Goal: Information Seeking & Learning: Learn about a topic

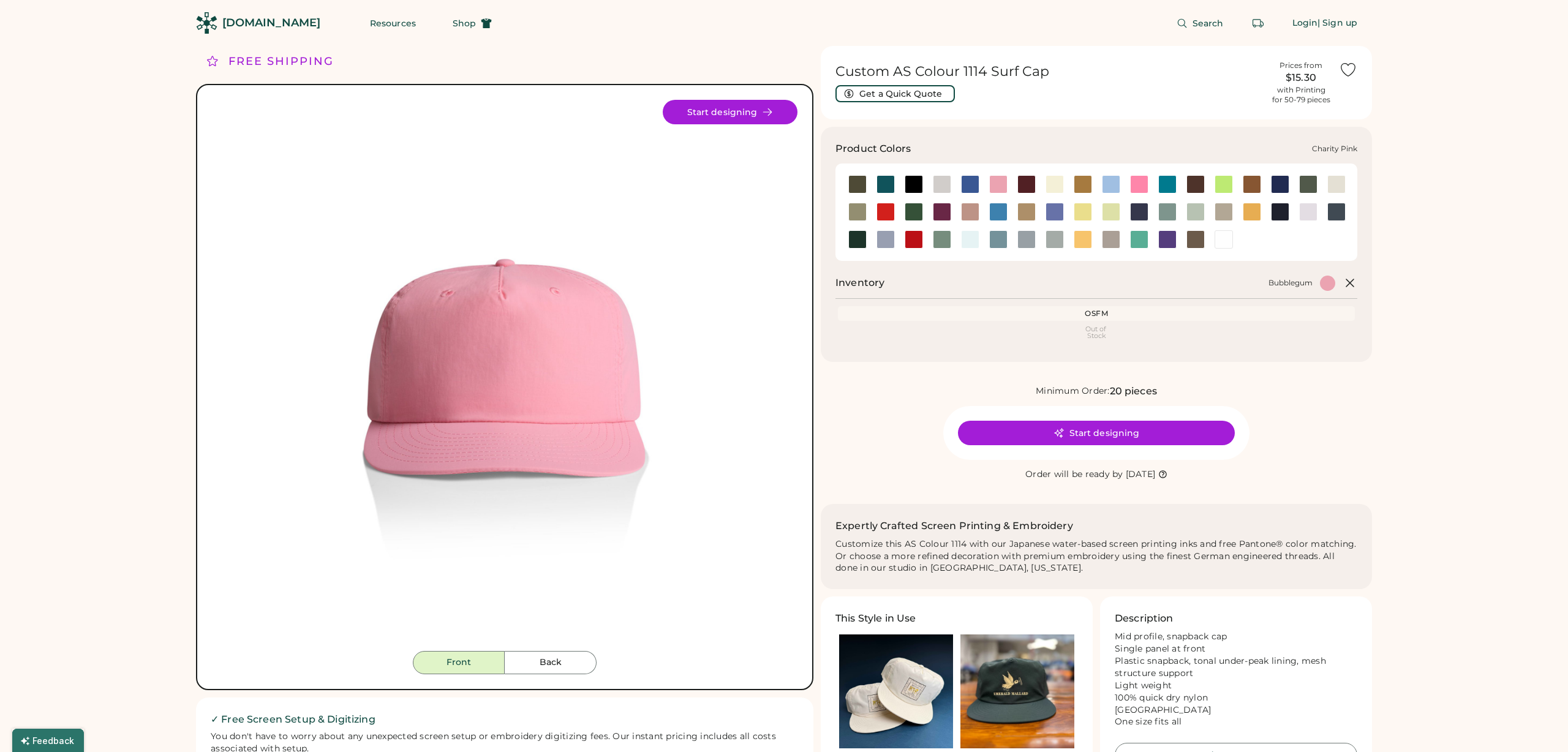
click at [1138, 185] on div at bounding box center [1139, 185] width 18 height 18
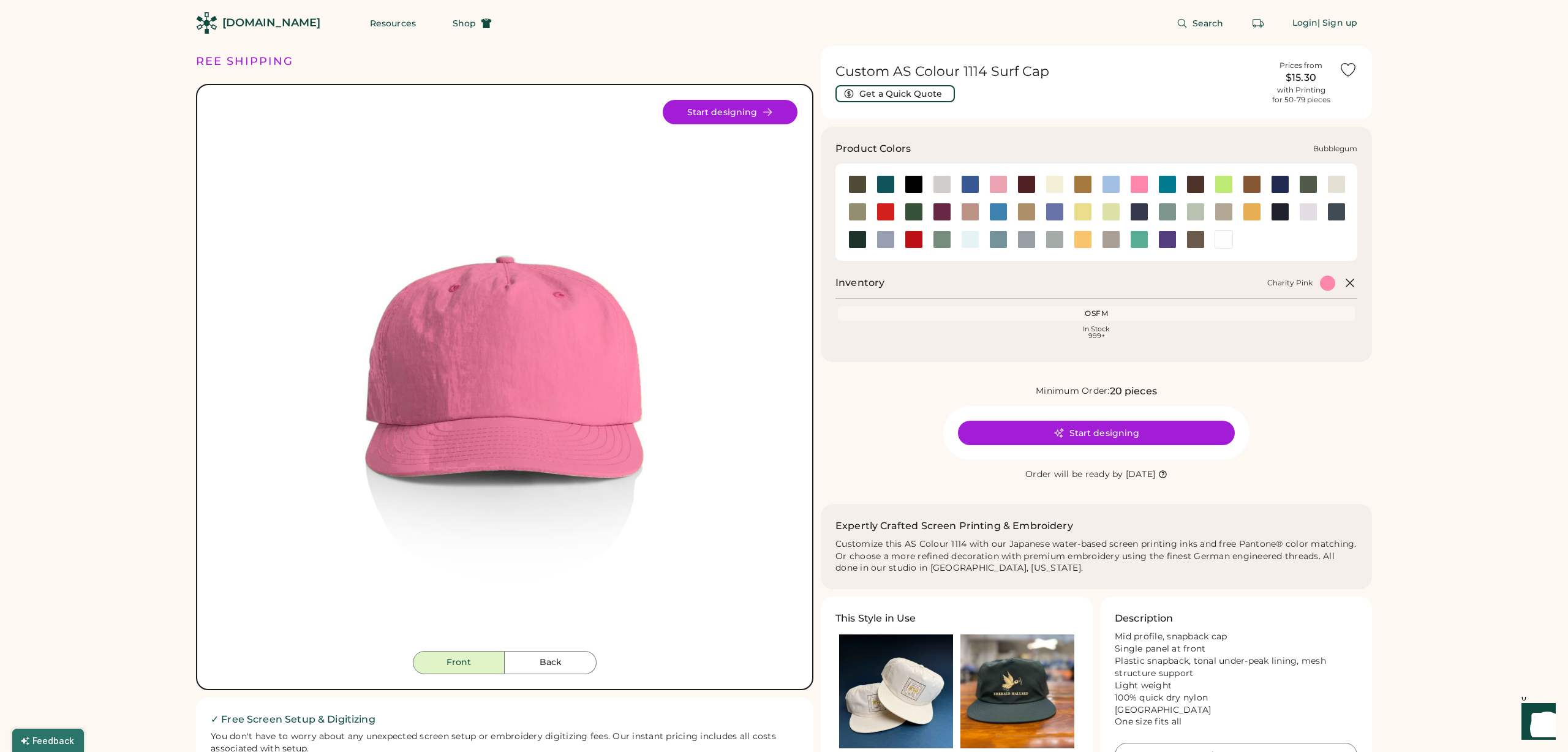
click at [995, 183] on div at bounding box center [998, 185] width 18 height 18
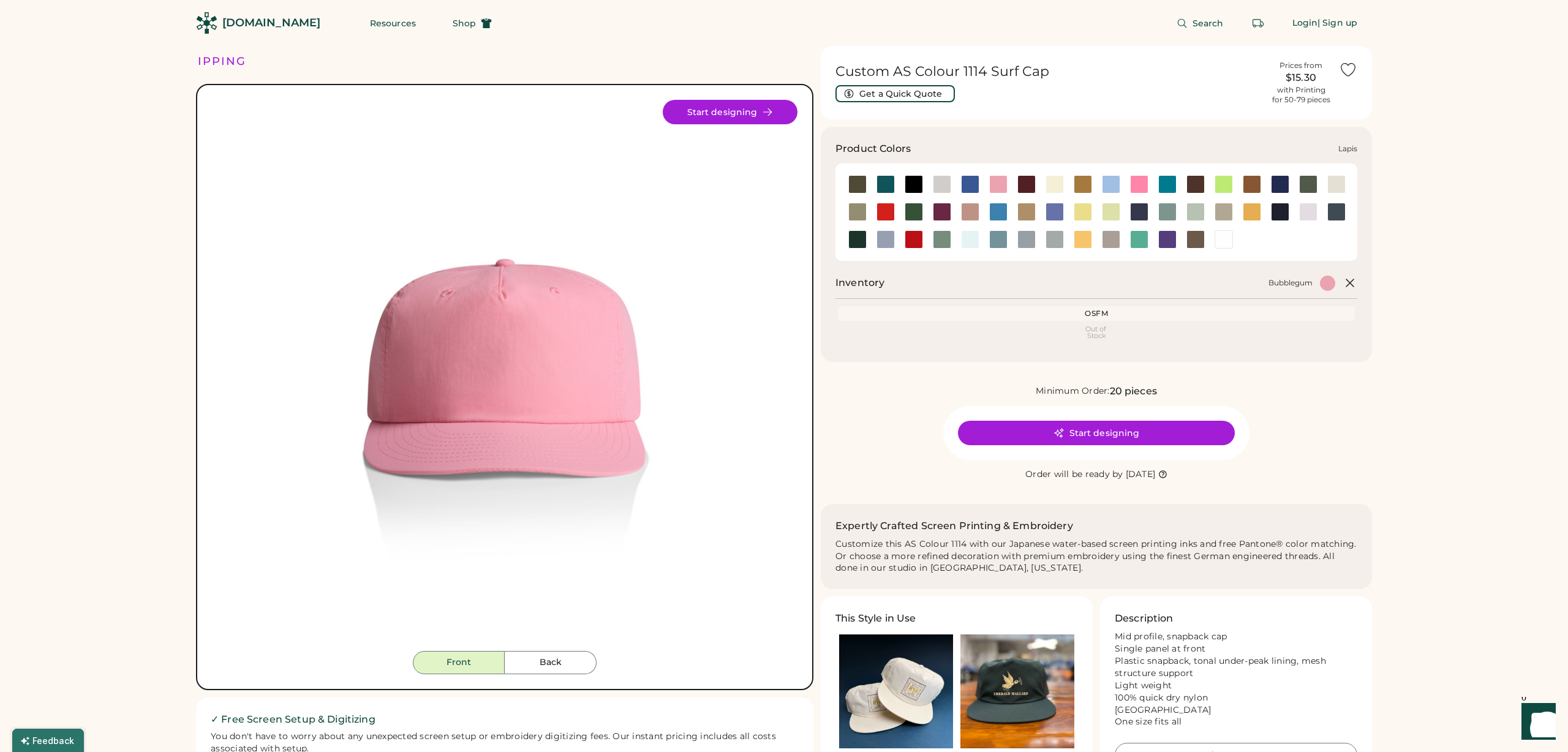
click at [1055, 207] on div at bounding box center [1055, 212] width 18 height 18
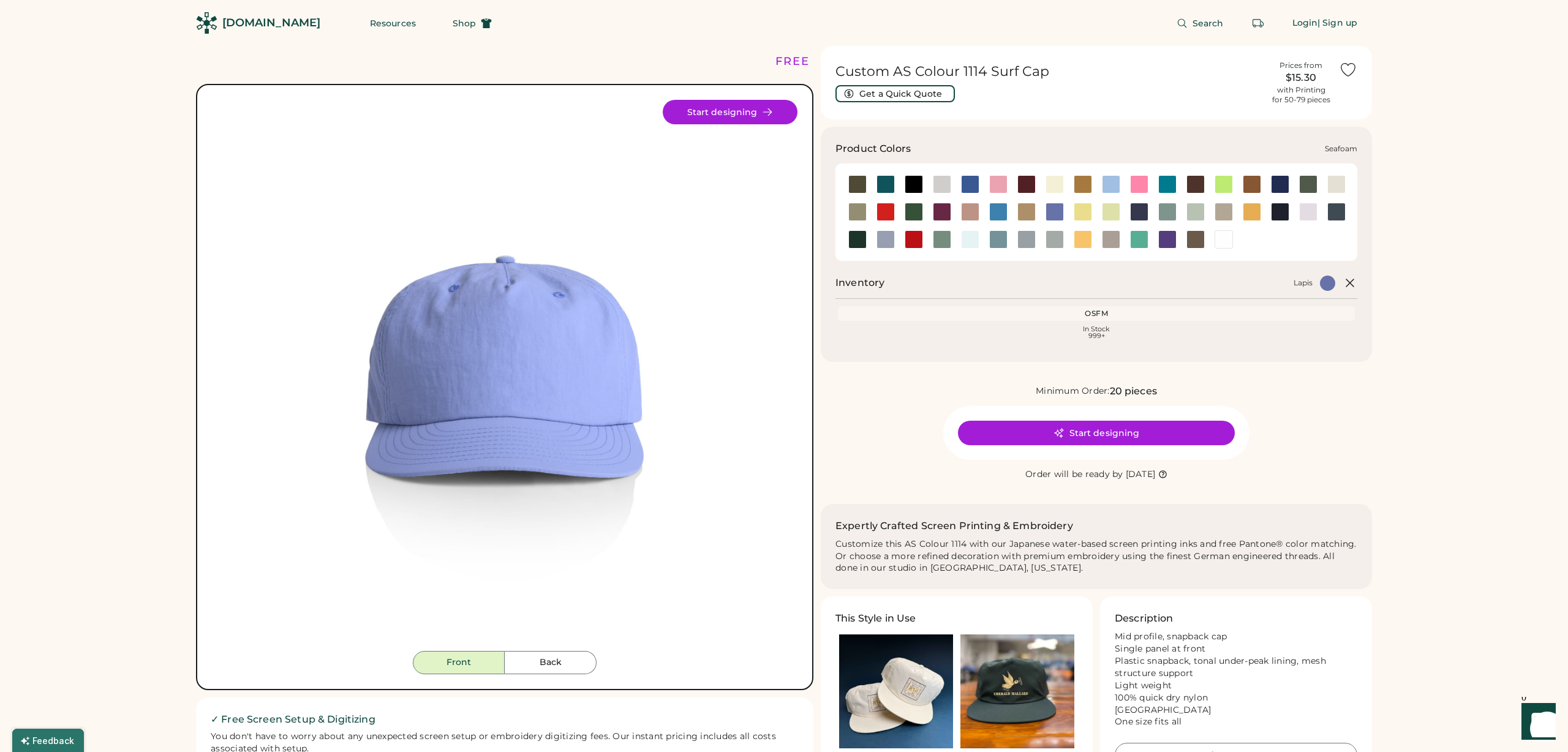
click at [975, 239] on div at bounding box center [970, 240] width 18 height 18
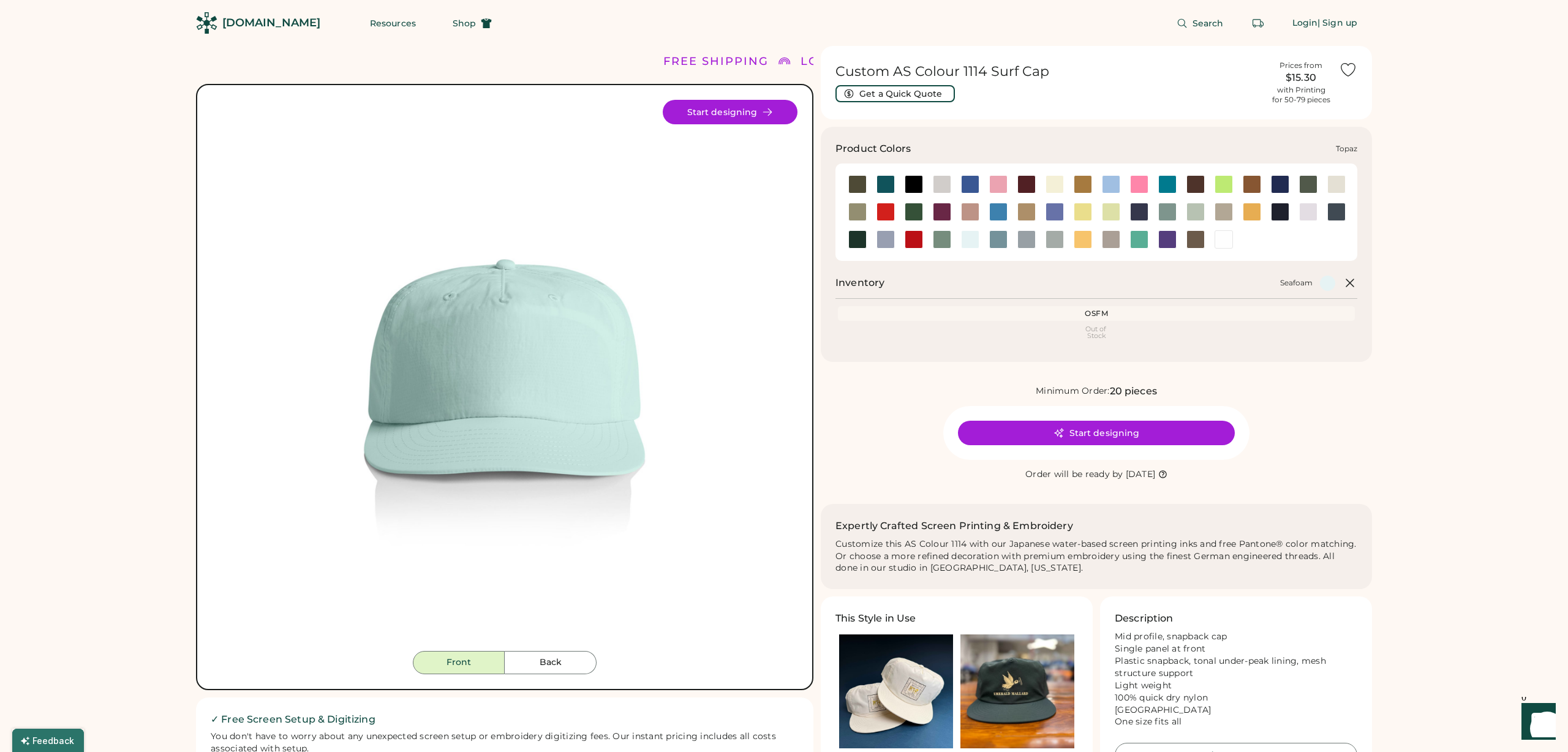
click at [1138, 239] on div at bounding box center [1139, 240] width 18 height 18
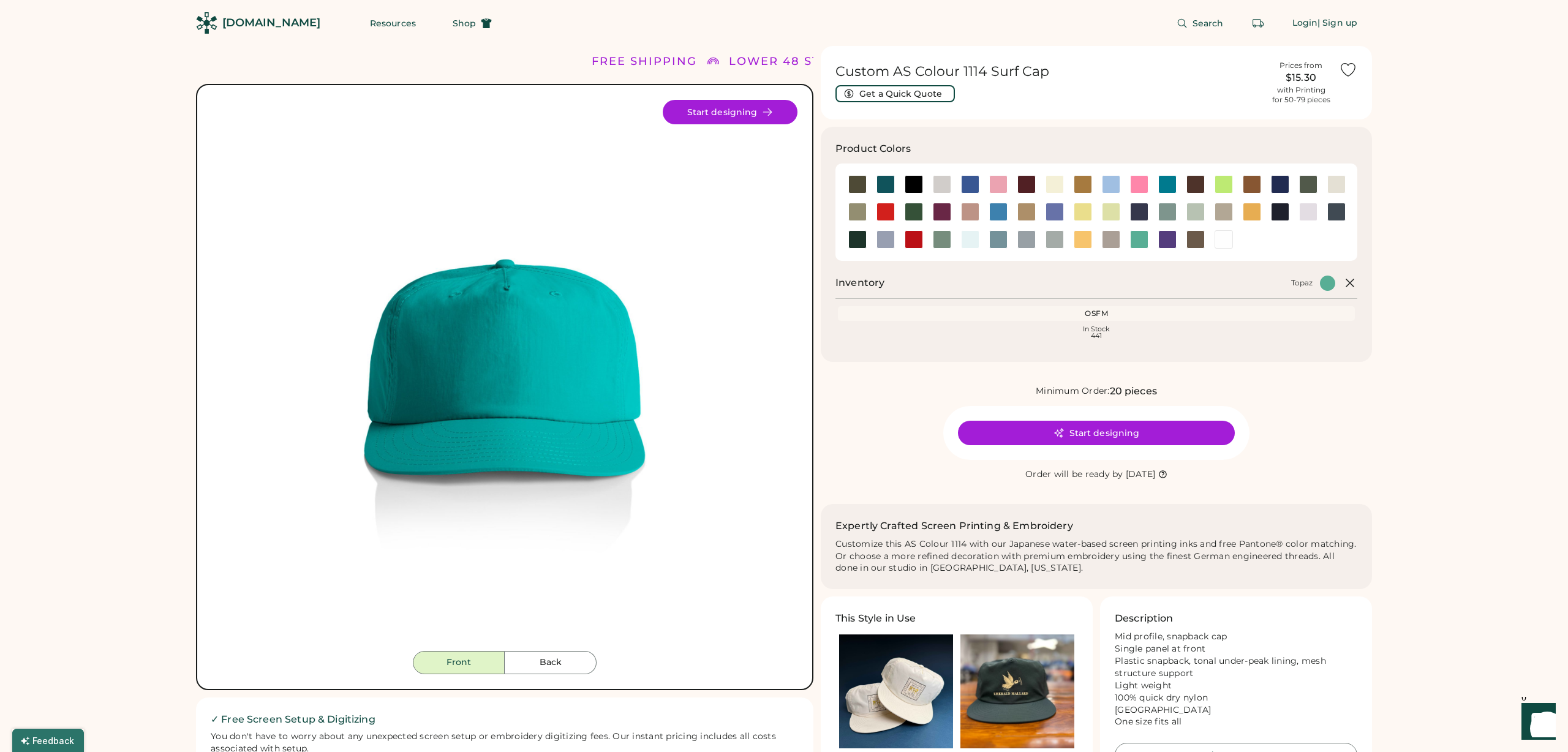
click at [551, 657] on button "Back" at bounding box center [550, 663] width 92 height 23
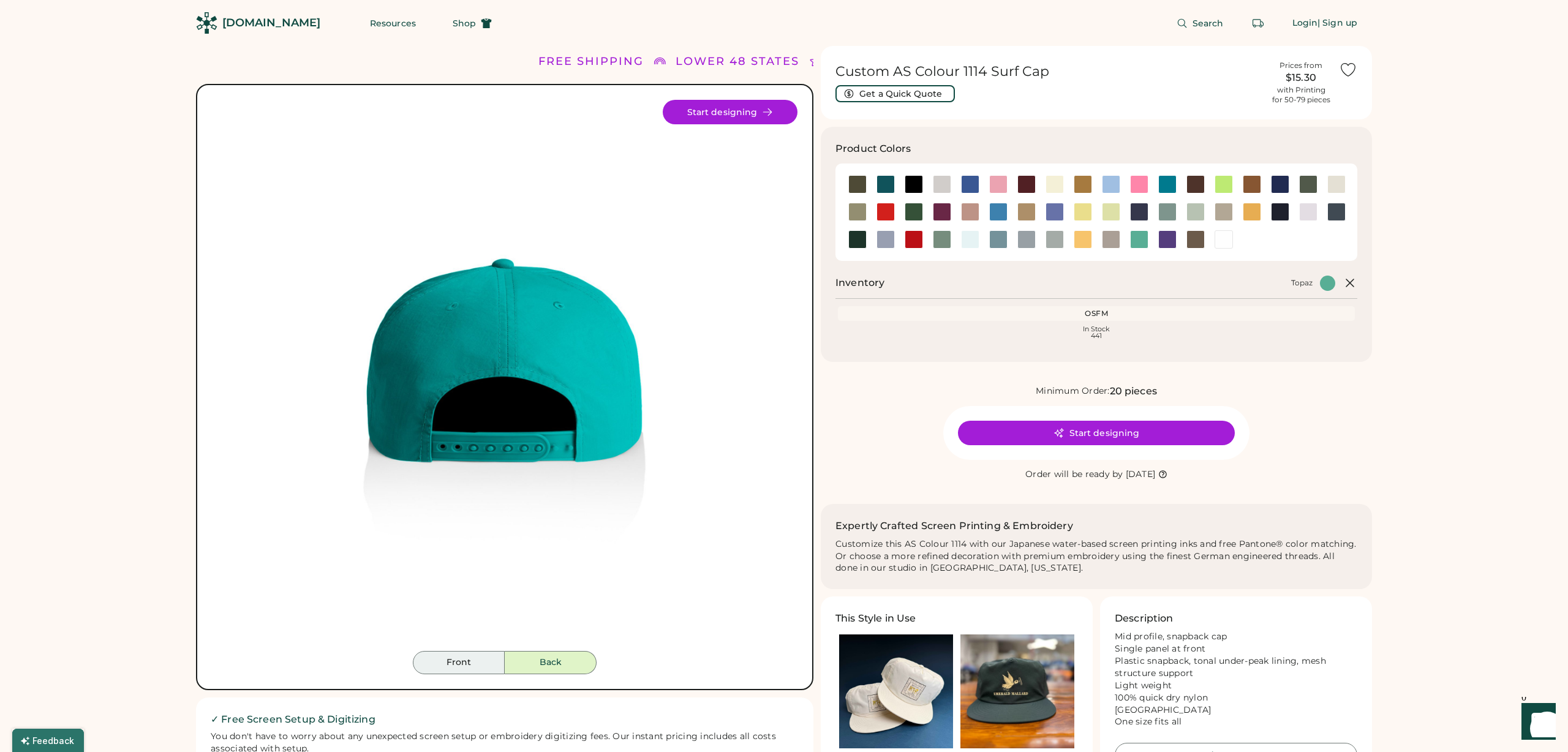
click at [455, 658] on button "Front" at bounding box center [458, 663] width 92 height 23
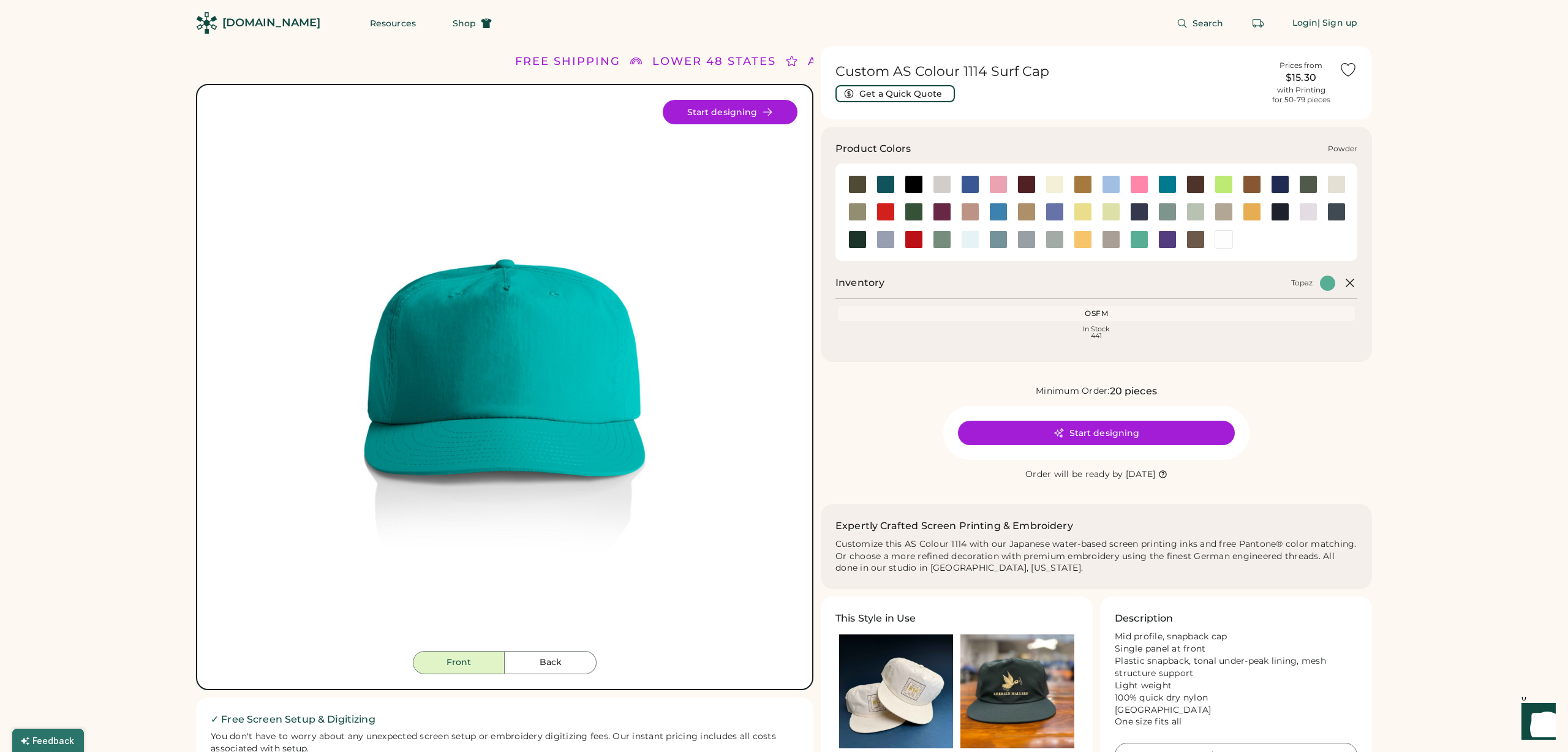
click at [884, 239] on div at bounding box center [885, 240] width 18 height 18
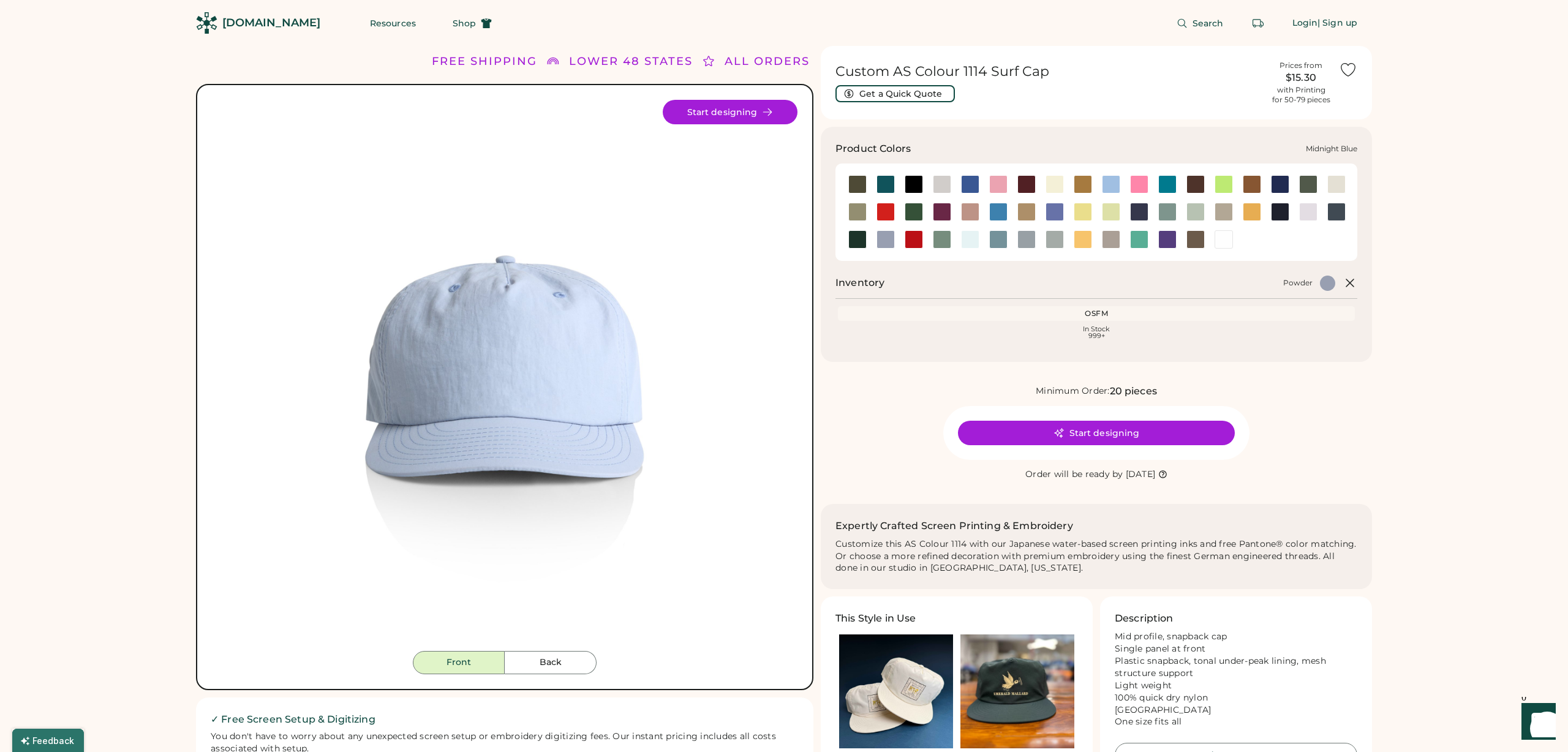
click at [1135, 208] on div at bounding box center [1139, 212] width 18 height 18
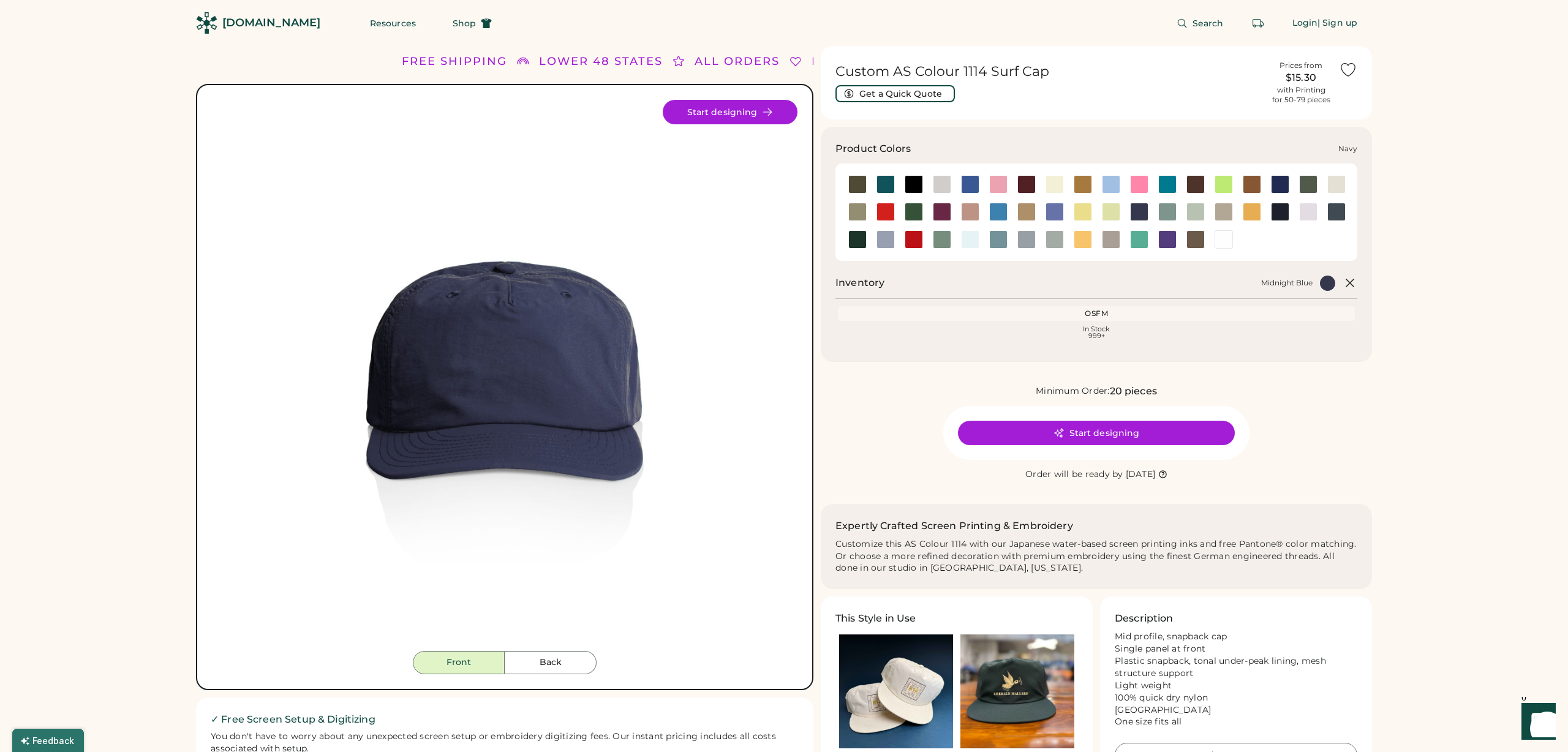
click at [1280, 216] on div at bounding box center [1280, 212] width 18 height 18
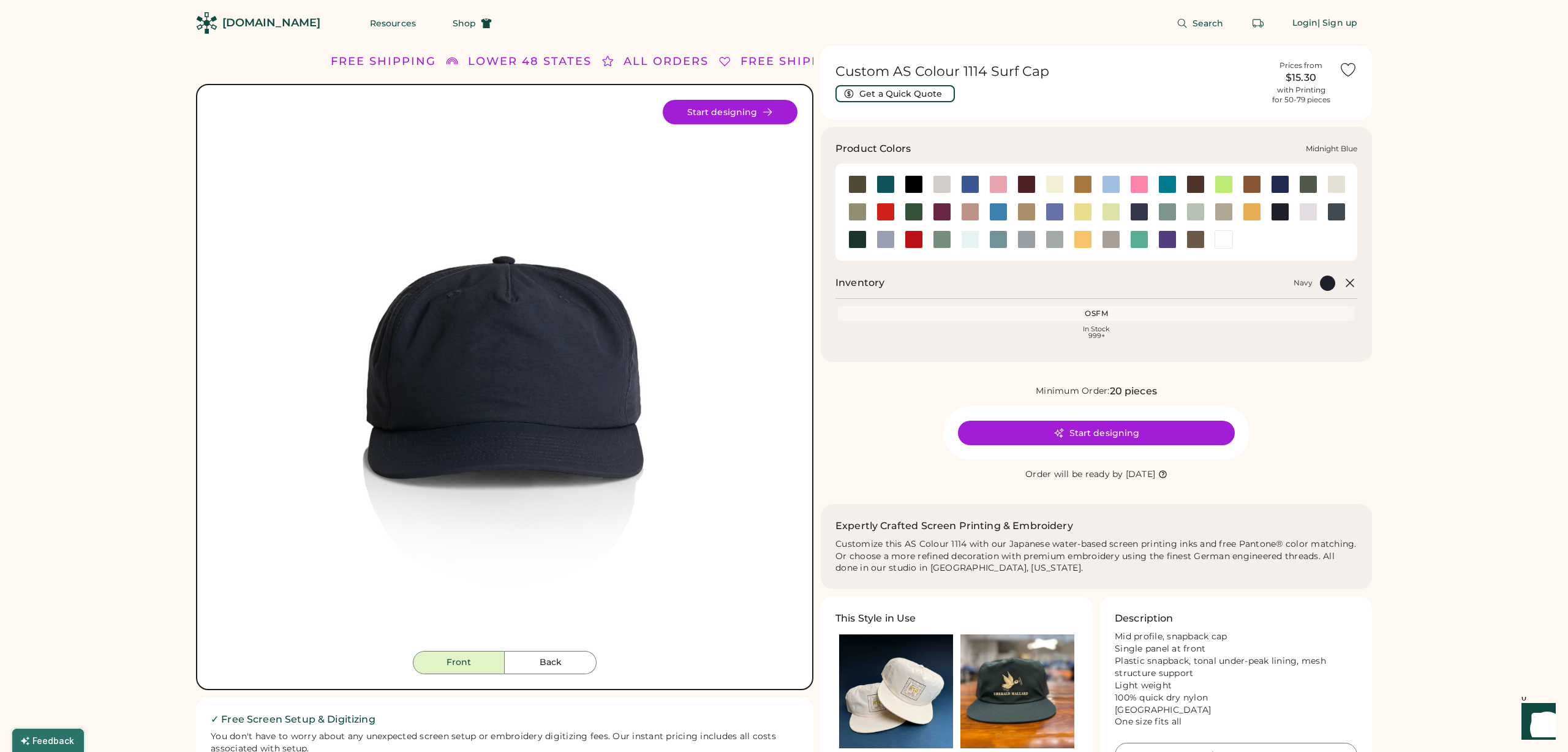
click at [1140, 208] on div at bounding box center [1139, 212] width 18 height 18
